Goal: Task Accomplishment & Management: Use online tool/utility

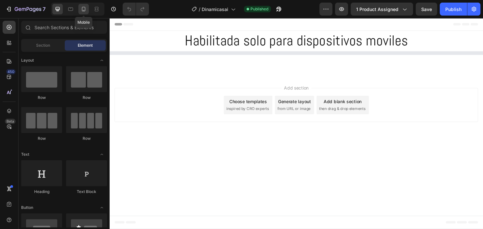
click at [88, 9] on div at bounding box center [83, 9] width 10 height 10
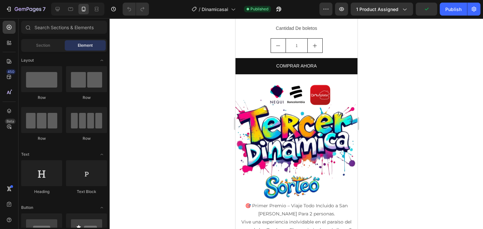
scroll to position [112, 0]
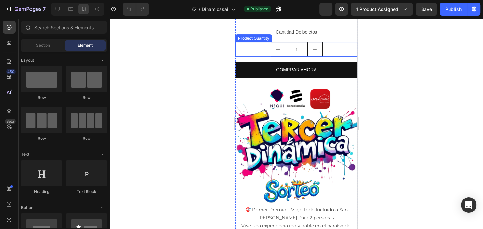
click at [292, 57] on input "1" at bounding box center [296, 50] width 22 height 14
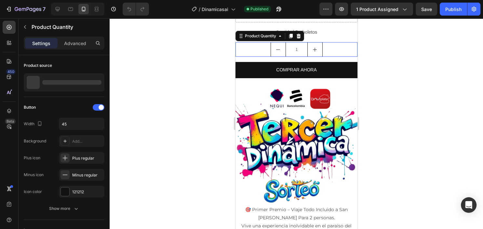
click at [292, 57] on input "1" at bounding box center [296, 50] width 22 height 14
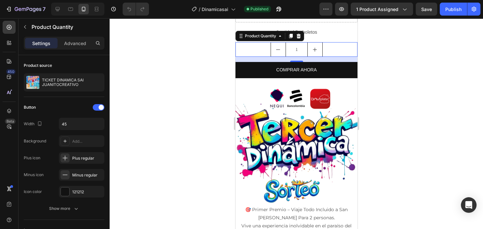
click at [333, 134] on div "Cantidad De boletos Text Block 1 Product Quantity 16 COMPRAR AHORA Dynamic Chec…" at bounding box center [296, 220] width 122 height 384
click at [380, 135] on div at bounding box center [296, 123] width 373 height 211
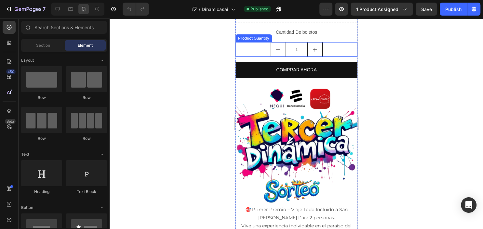
click at [299, 57] on input "1" at bounding box center [296, 50] width 22 height 14
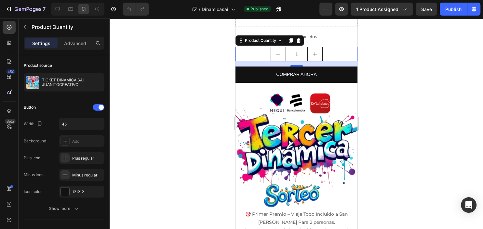
scroll to position [108, 0]
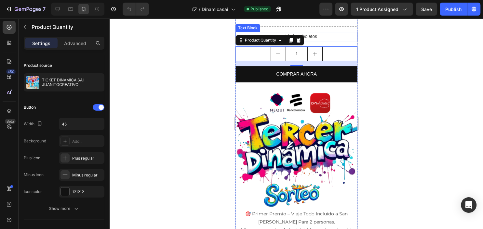
click at [317, 41] on p "Cantidad De boletos" at bounding box center [296, 37] width 121 height 8
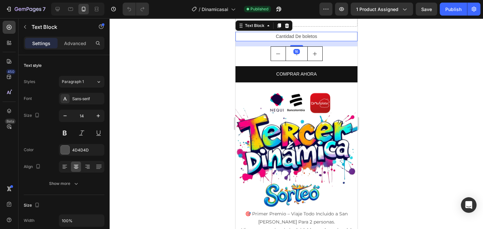
click at [317, 116] on div "Cantidad De boletos Text Block 16 1 Product Quantity COMPRAR AHORA Dynamic Chec…" at bounding box center [296, 224] width 122 height 384
click at [317, 41] on p "Cantidad De boletos" at bounding box center [296, 37] width 121 height 8
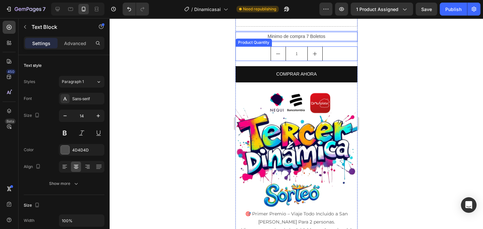
click at [339, 61] on div "1" at bounding box center [296, 53] width 122 height 15
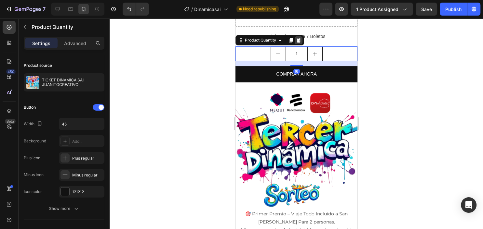
click at [300, 43] on icon at bounding box center [297, 40] width 5 height 5
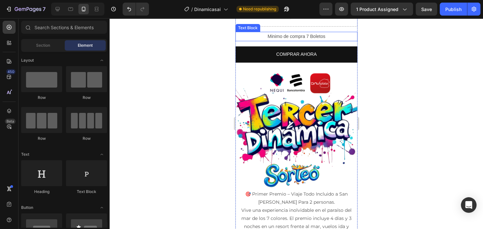
click at [316, 41] on p "Minimo de compra 7 Boletos" at bounding box center [296, 37] width 121 height 8
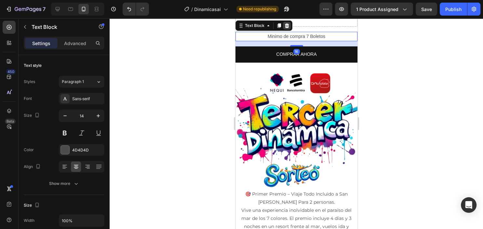
click at [288, 28] on icon at bounding box center [286, 25] width 4 height 5
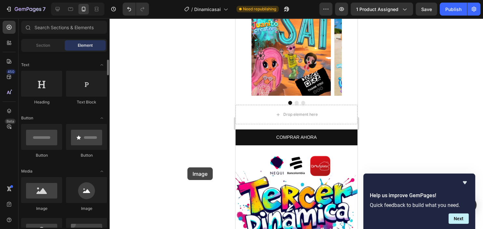
scroll to position [96, 0]
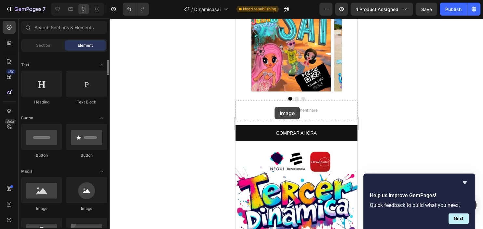
drag, startPoint x: 51, startPoint y: 207, endPoint x: 274, endPoint y: 107, distance: 244.4
click at [110, 107] on div "Layout Row Row Row Row Text Heading Text Block Button Button Button Media Image…" at bounding box center [64, 140] width 91 height 176
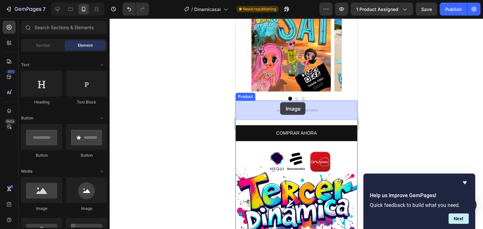
drag, startPoint x: 278, startPoint y: 207, endPoint x: 280, endPoint y: 102, distance: 105.0
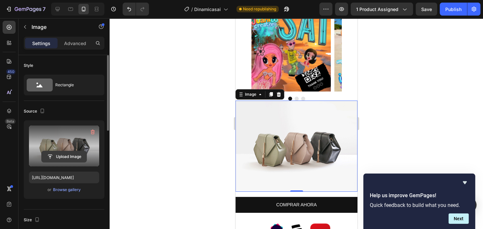
click at [72, 157] on input "file" at bounding box center [64, 156] width 45 height 11
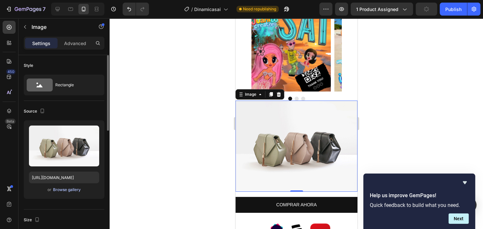
click at [73, 191] on div "Browse gallery" at bounding box center [67, 190] width 28 height 6
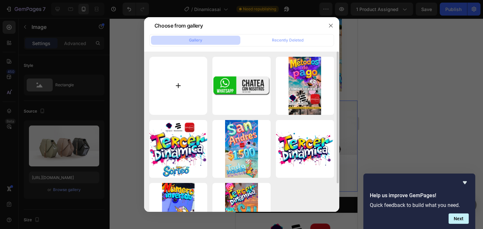
click at [190, 102] on input "file" at bounding box center [178, 86] width 58 height 58
click at [297, 41] on div "Recently Deleted" at bounding box center [288, 40] width 32 height 6
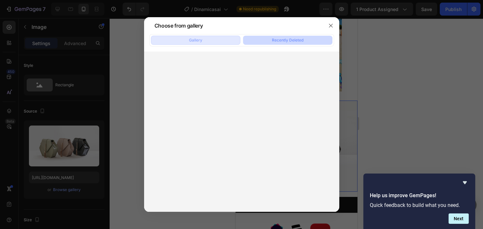
click at [203, 42] on button "Gallery" at bounding box center [195, 40] width 89 height 9
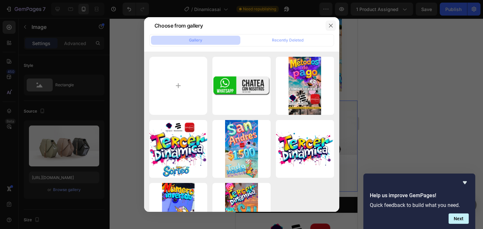
click at [332, 24] on icon "button" at bounding box center [330, 25] width 5 height 5
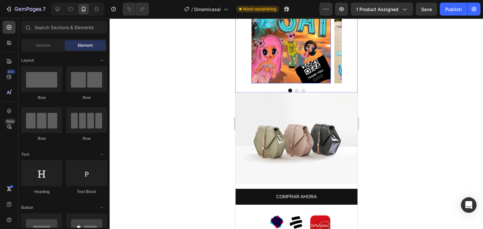
scroll to position [104, 0]
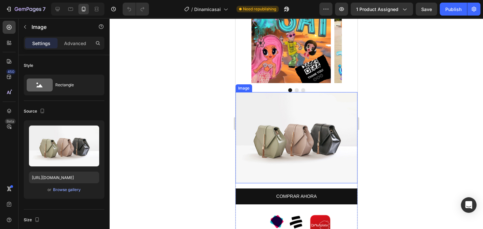
click at [283, 135] on img at bounding box center [296, 137] width 122 height 91
click at [71, 189] on div "Browse gallery" at bounding box center [67, 190] width 28 height 6
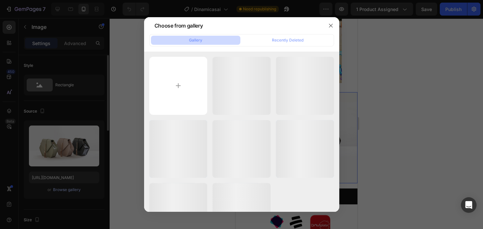
click at [71, 189] on div at bounding box center [241, 114] width 483 height 229
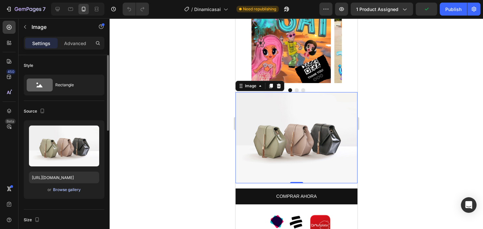
click at [71, 189] on div "Browse gallery" at bounding box center [67, 190] width 28 height 6
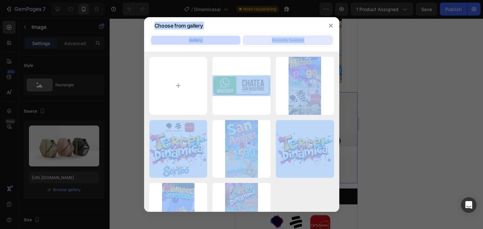
click at [287, 39] on div "Recently Deleted" at bounding box center [288, 40] width 32 height 6
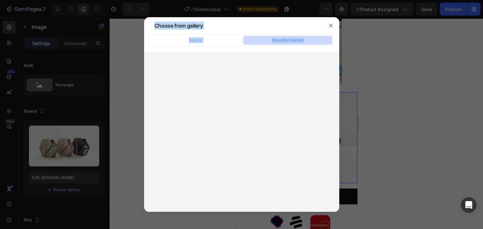
click at [281, 55] on div at bounding box center [241, 132] width 195 height 161
click at [211, 46] on div "Gallery Recently Deleted" at bounding box center [241, 40] width 185 height 12
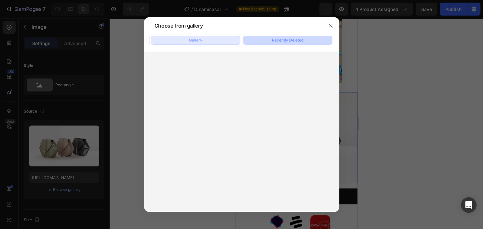
click at [208, 42] on button "Gallery" at bounding box center [195, 40] width 89 height 9
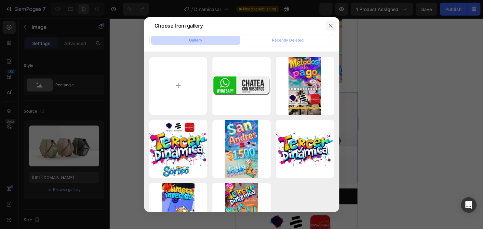
click at [330, 25] on icon "button" at bounding box center [330, 25] width 5 height 5
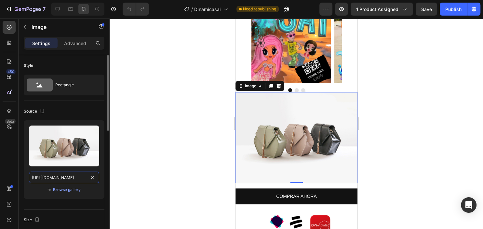
click at [77, 178] on input "https://cdn.shopify.com/s/files/1/2005/9307/files/image_demo.jpg" at bounding box center [64, 178] width 70 height 12
paste input "0657/8287/4223/files/IMG_4076.png?v=1759080014"
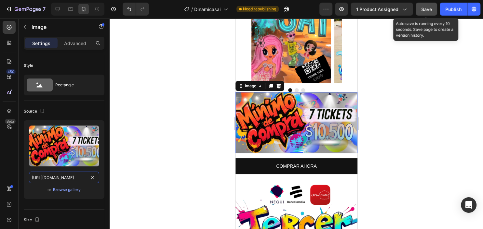
type input "https://cdn.shopify.com/s/files/1/0657/8287/4223/files/IMG_4076.png?v=1759080014"
click at [428, 9] on span "Save" at bounding box center [426, 10] width 11 height 6
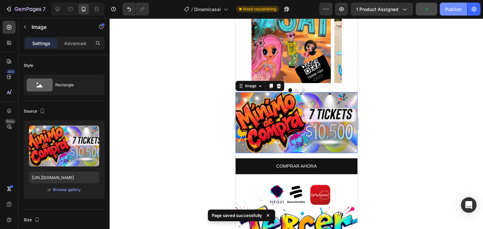
click at [461, 15] on button "Publish" at bounding box center [452, 9] width 27 height 13
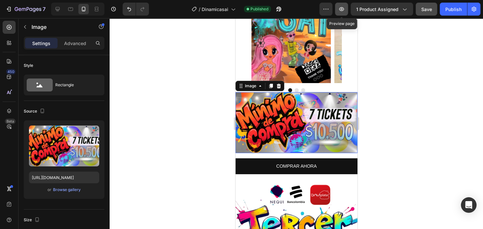
click at [344, 11] on icon "button" at bounding box center [341, 9] width 7 height 7
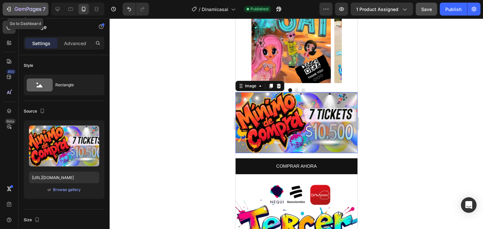
click at [10, 11] on icon "button" at bounding box center [9, 9] width 7 height 7
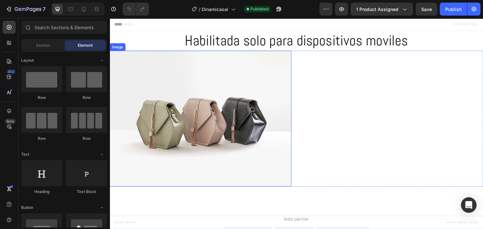
click at [242, 147] on img at bounding box center [205, 123] width 190 height 142
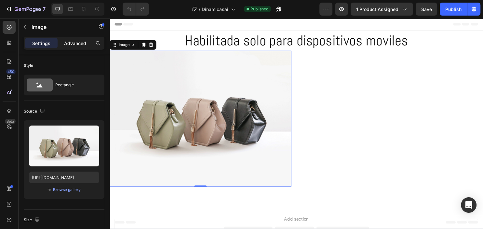
click at [77, 46] on p "Advanced" at bounding box center [75, 43] width 22 height 7
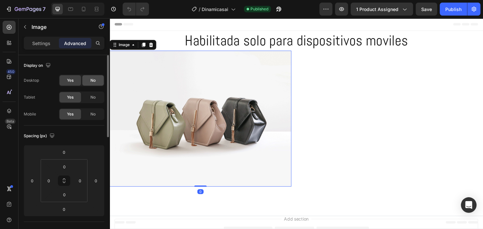
click at [95, 81] on span "No" at bounding box center [92, 81] width 5 height 6
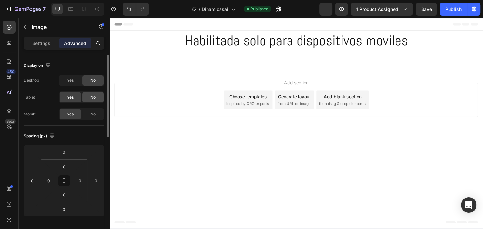
click at [98, 94] on div "No" at bounding box center [92, 97] width 21 height 10
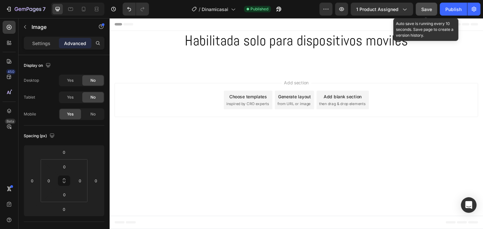
click at [427, 7] on span "Save" at bounding box center [426, 10] width 11 height 6
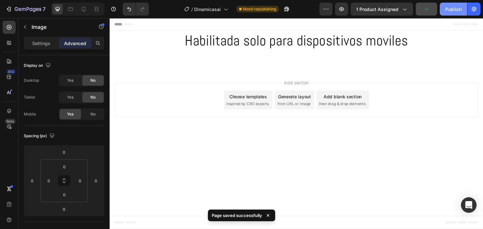
click at [451, 12] on div "Publish" at bounding box center [453, 9] width 16 height 7
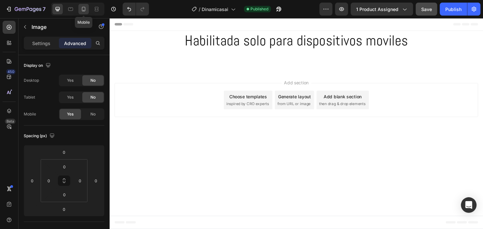
click at [83, 13] on div at bounding box center [83, 9] width 10 height 10
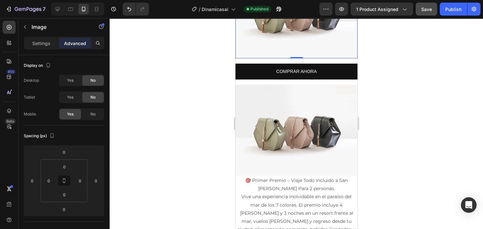
scroll to position [148, 0]
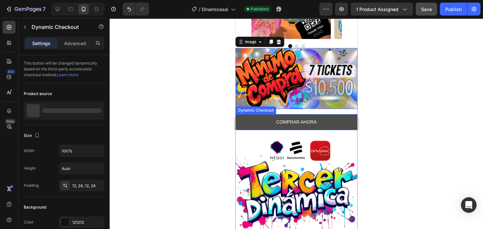
click at [270, 120] on button "COMPRAR AHORA" at bounding box center [296, 122] width 122 height 16
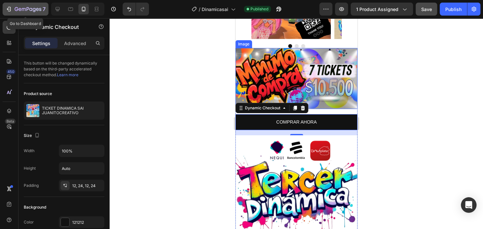
click at [12, 9] on div "7" at bounding box center [26, 9] width 40 height 8
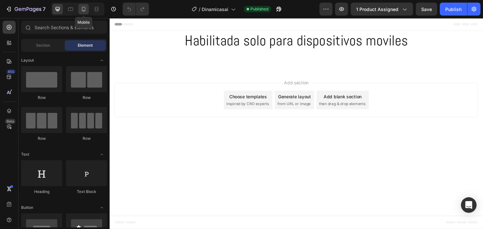
click at [84, 10] on icon at bounding box center [84, 10] width 2 height 1
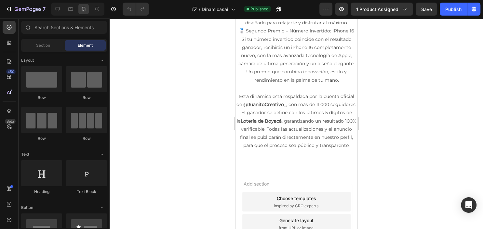
scroll to position [150, 0]
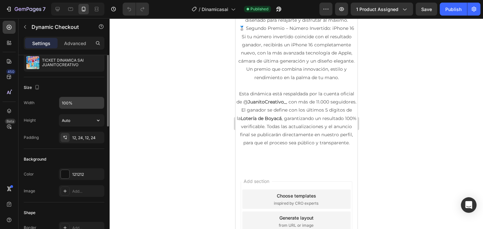
scroll to position [60, 0]
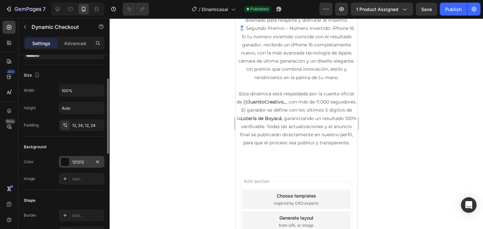
click at [65, 161] on div at bounding box center [65, 162] width 8 height 8
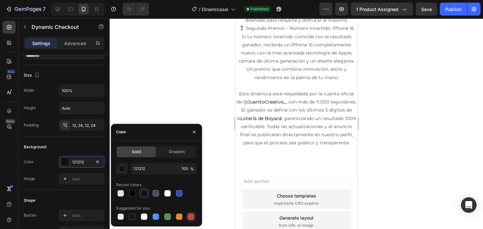
click at [193, 218] on div at bounding box center [191, 217] width 7 height 7
click at [133, 191] on div at bounding box center [132, 193] width 7 height 7
type input "000000"
click at [79, 43] on p "Advanced" at bounding box center [75, 43] width 22 height 7
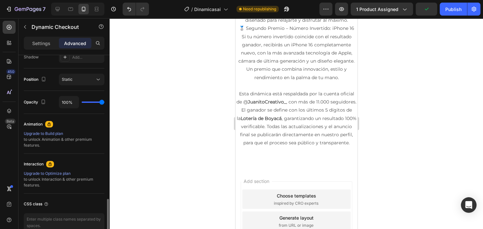
scroll to position [258, 0]
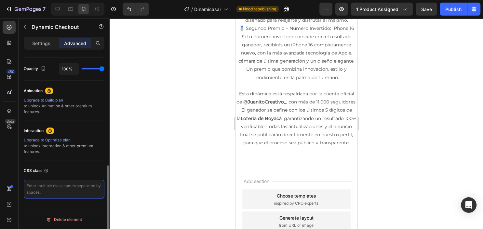
click at [56, 189] on textarea at bounding box center [64, 189] width 81 height 19
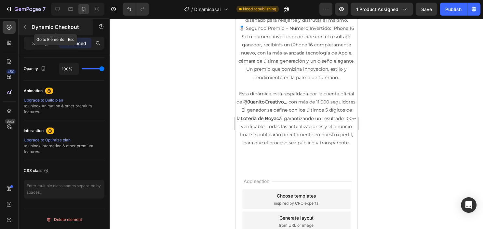
click at [29, 28] on button "button" at bounding box center [25, 27] width 10 height 10
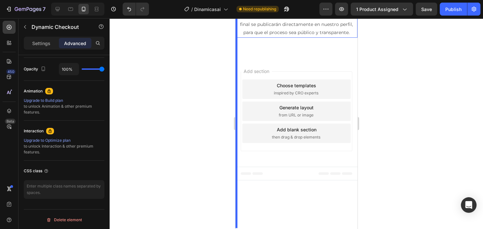
scroll to position [523, 0]
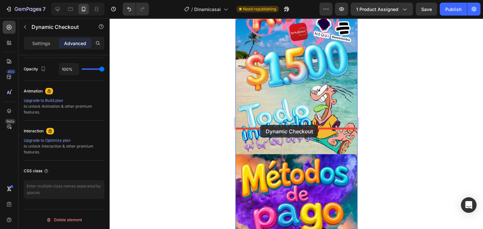
drag, startPoint x: 241, startPoint y: 127, endPoint x: 260, endPoint y: 125, distance: 18.9
click at [260, 125] on div "iPhone 13 Mini ( 375 px) iPhone 13 Mini iPhone 13 Pro iPhone 11 Pro Max iPhone …" at bounding box center [296, 22] width 122 height 1052
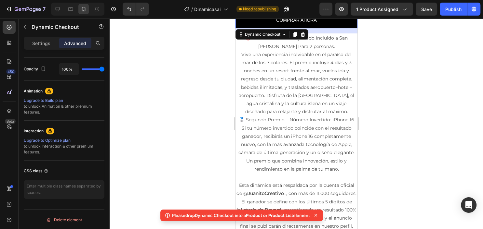
scroll to position [208, 0]
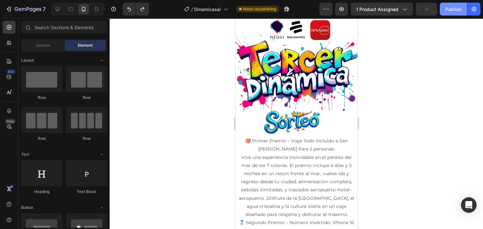
click at [446, 10] on div "Publish" at bounding box center [453, 9] width 16 height 7
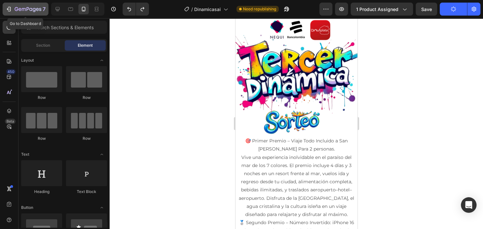
click at [10, 6] on icon "button" at bounding box center [9, 9] width 7 height 7
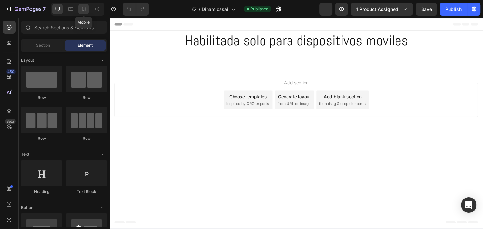
click at [83, 10] on icon at bounding box center [83, 9] width 7 height 7
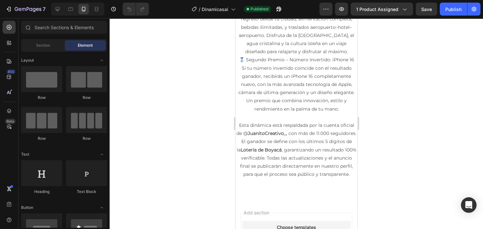
scroll to position [121, 0]
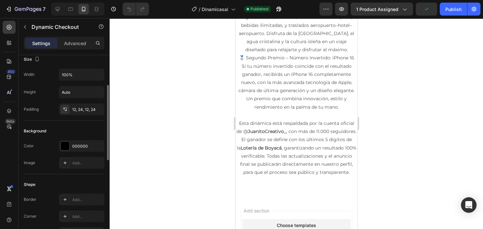
scroll to position [77, 0]
click at [68, 110] on div at bounding box center [64, 109] width 9 height 9
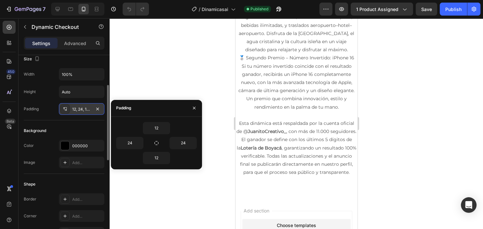
click at [68, 110] on div at bounding box center [64, 109] width 9 height 9
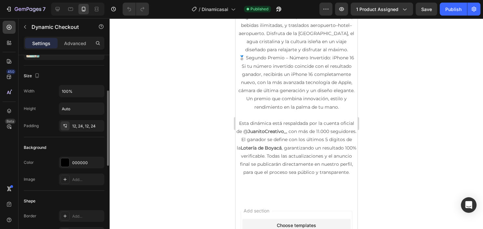
scroll to position [0, 0]
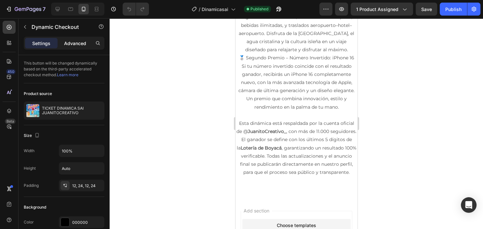
click at [73, 43] on p "Advanced" at bounding box center [75, 43] width 22 height 7
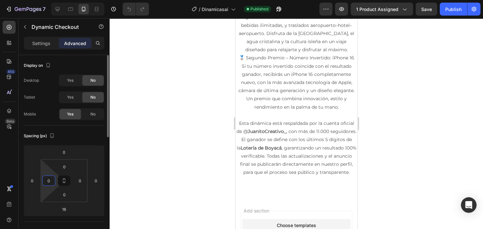
click at [50, 181] on input "0" at bounding box center [49, 181] width 10 height 10
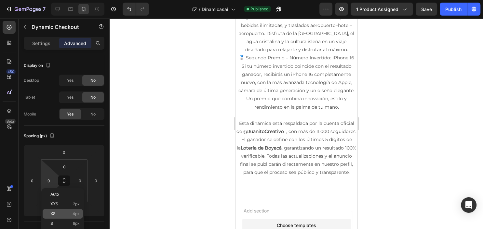
click at [58, 215] on p "XS 4px" at bounding box center [64, 214] width 29 height 5
type input "4"
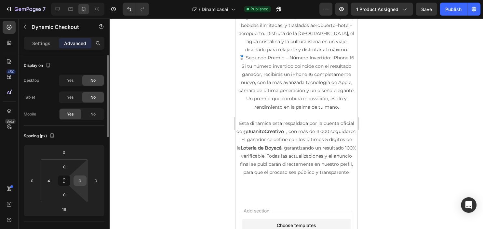
click at [75, 181] on input "0" at bounding box center [80, 181] width 10 height 10
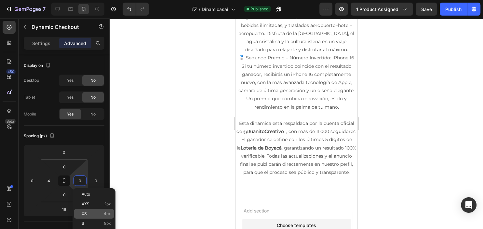
click at [95, 217] on div "XS 4px" at bounding box center [94, 214] width 40 height 10
type input "4"
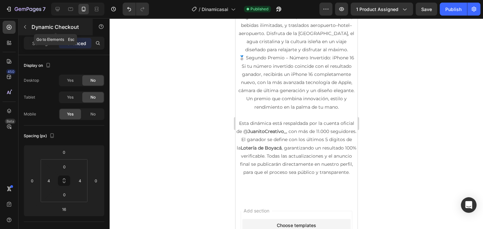
click at [25, 26] on icon "button" at bounding box center [25, 27] width 2 height 4
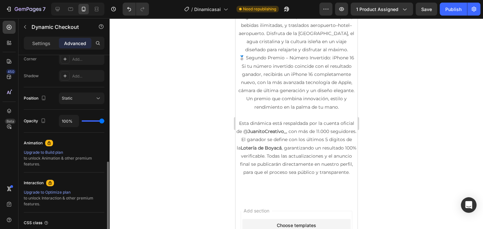
scroll to position [221, 0]
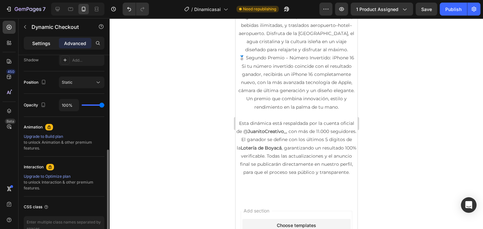
click at [42, 42] on p "Settings" at bounding box center [41, 43] width 18 height 7
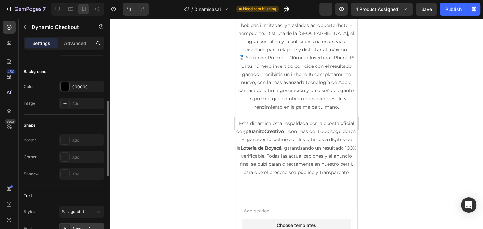
scroll to position [130, 0]
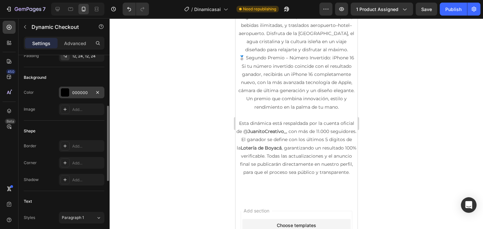
click at [65, 90] on div at bounding box center [65, 92] width 8 height 8
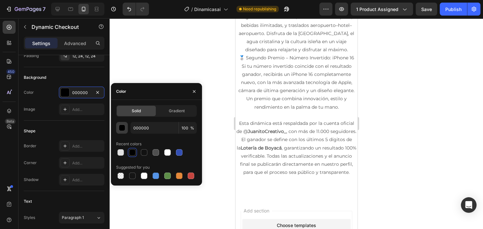
click at [120, 128] on div "button" at bounding box center [122, 128] width 7 height 7
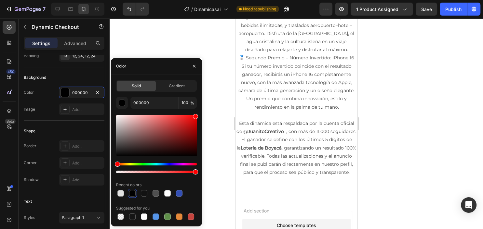
drag, startPoint x: 196, startPoint y: 118, endPoint x: 208, endPoint y: 90, distance: 30.4
click at [208, 0] on div "7 / Dinamicasai Need republishing Preview 1 product assigned Save Publish 450 B…" at bounding box center [241, 0] width 483 height 0
type input "FF0000"
click at [194, 64] on icon "button" at bounding box center [193, 66] width 5 height 5
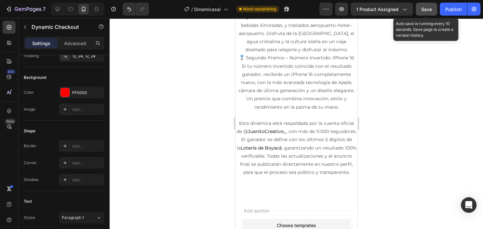
click at [427, 11] on span "Save" at bounding box center [426, 10] width 11 height 6
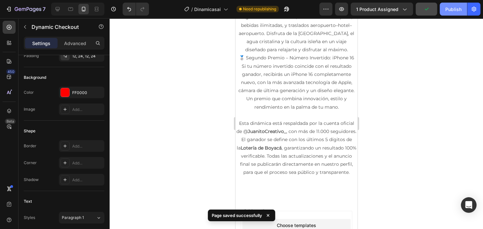
click at [454, 11] on div "Publish" at bounding box center [453, 9] width 16 height 7
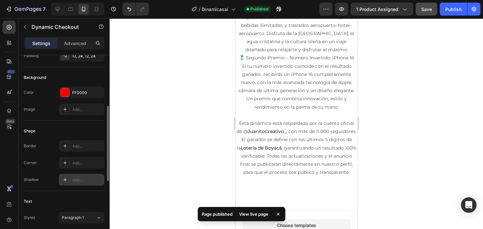
scroll to position [0, 0]
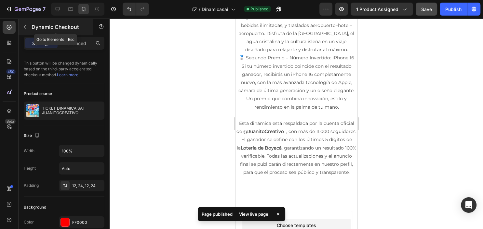
click at [27, 28] on icon "button" at bounding box center [24, 26] width 5 height 5
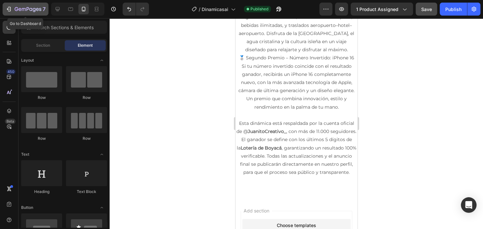
click at [13, 11] on div "7" at bounding box center [26, 9] width 40 height 8
